Goal: Use online tool/utility: Utilize a website feature to perform a specific function

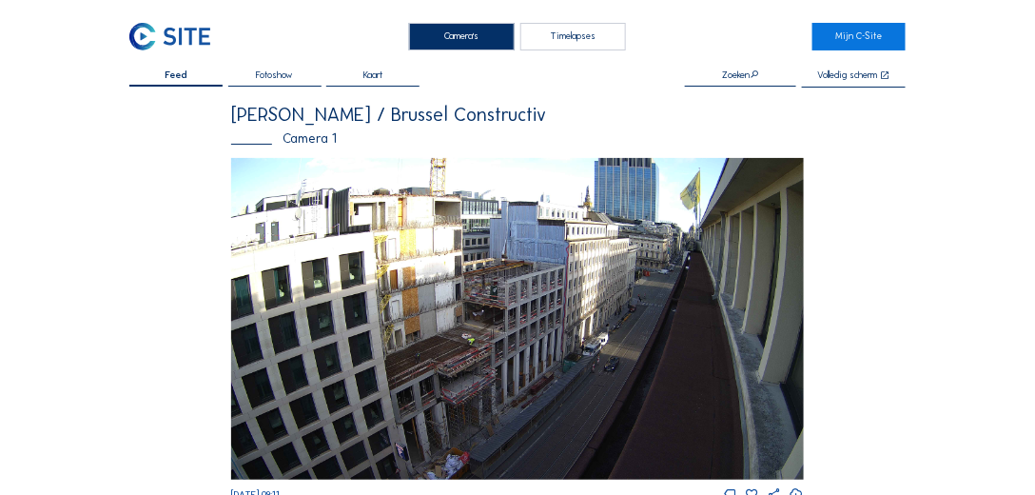
click at [573, 36] on div "Timelapses" at bounding box center [573, 37] width 106 height 28
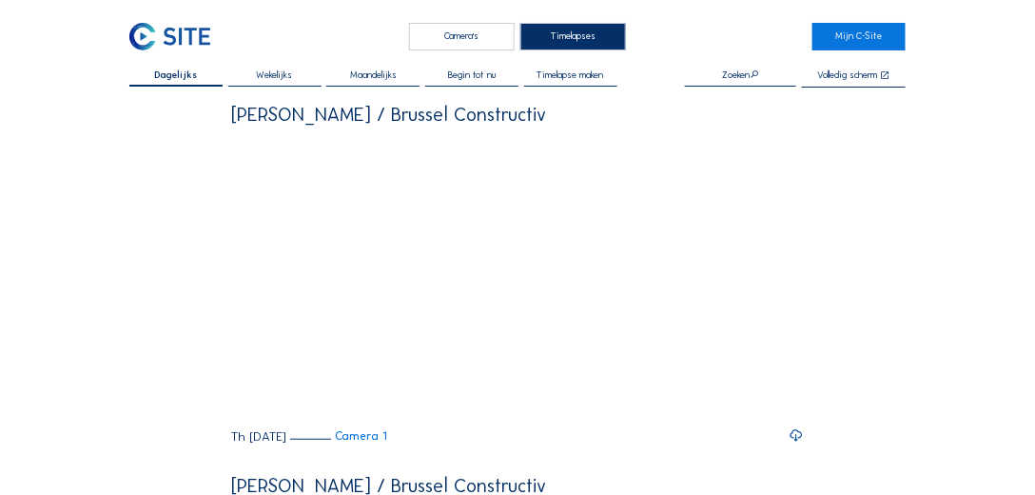
click at [600, 76] on span "Timelapse maken" at bounding box center [570, 75] width 67 height 10
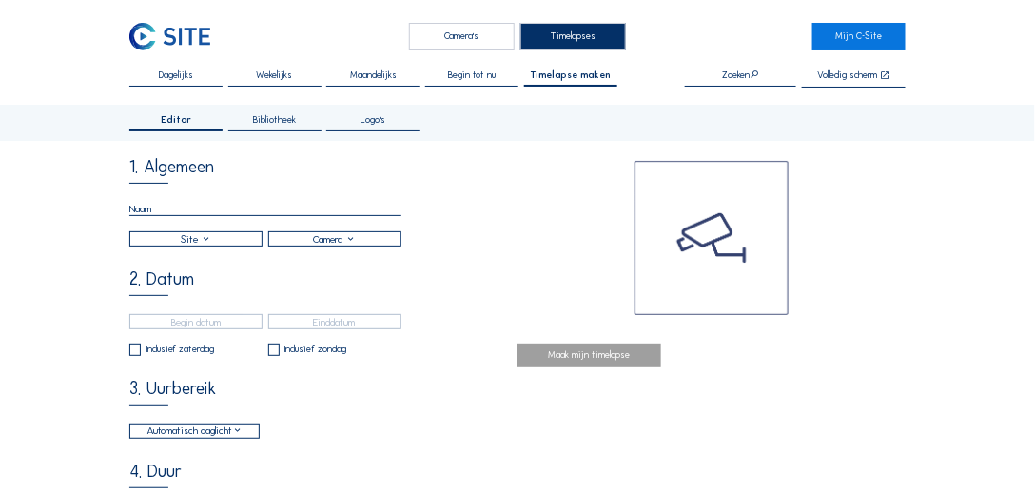
click at [284, 120] on span "Bibliotheek" at bounding box center [274, 120] width 43 height 10
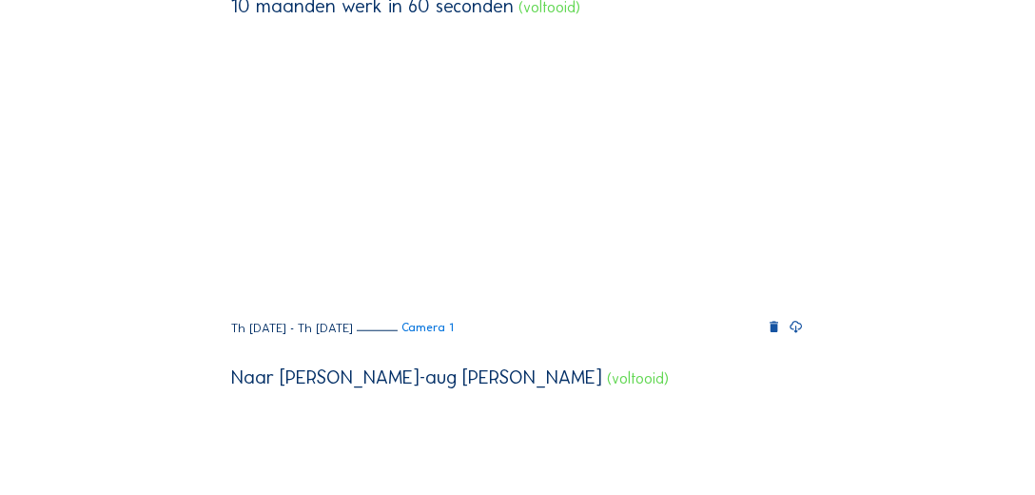
scroll to position [108, 0]
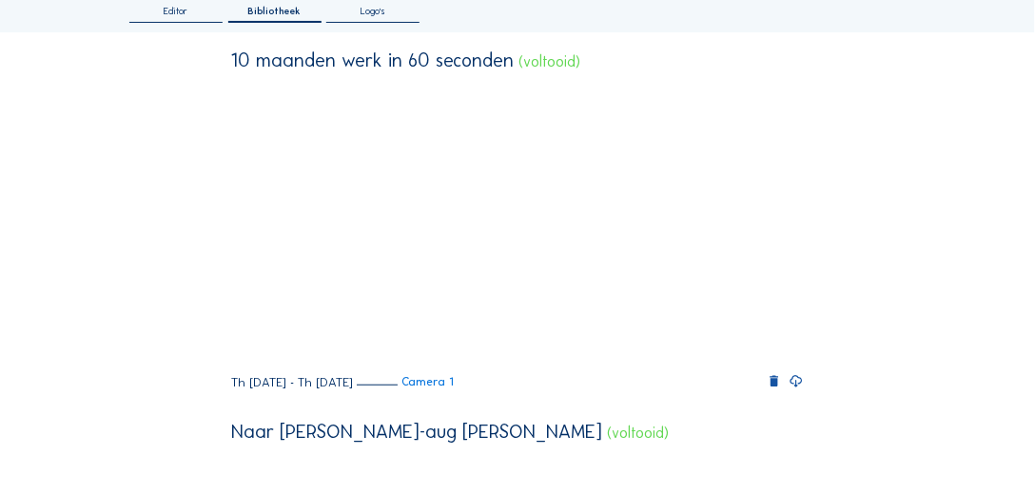
click at [801, 390] on icon at bounding box center [796, 381] width 14 height 17
